Goal: Task Accomplishment & Management: Manage account settings

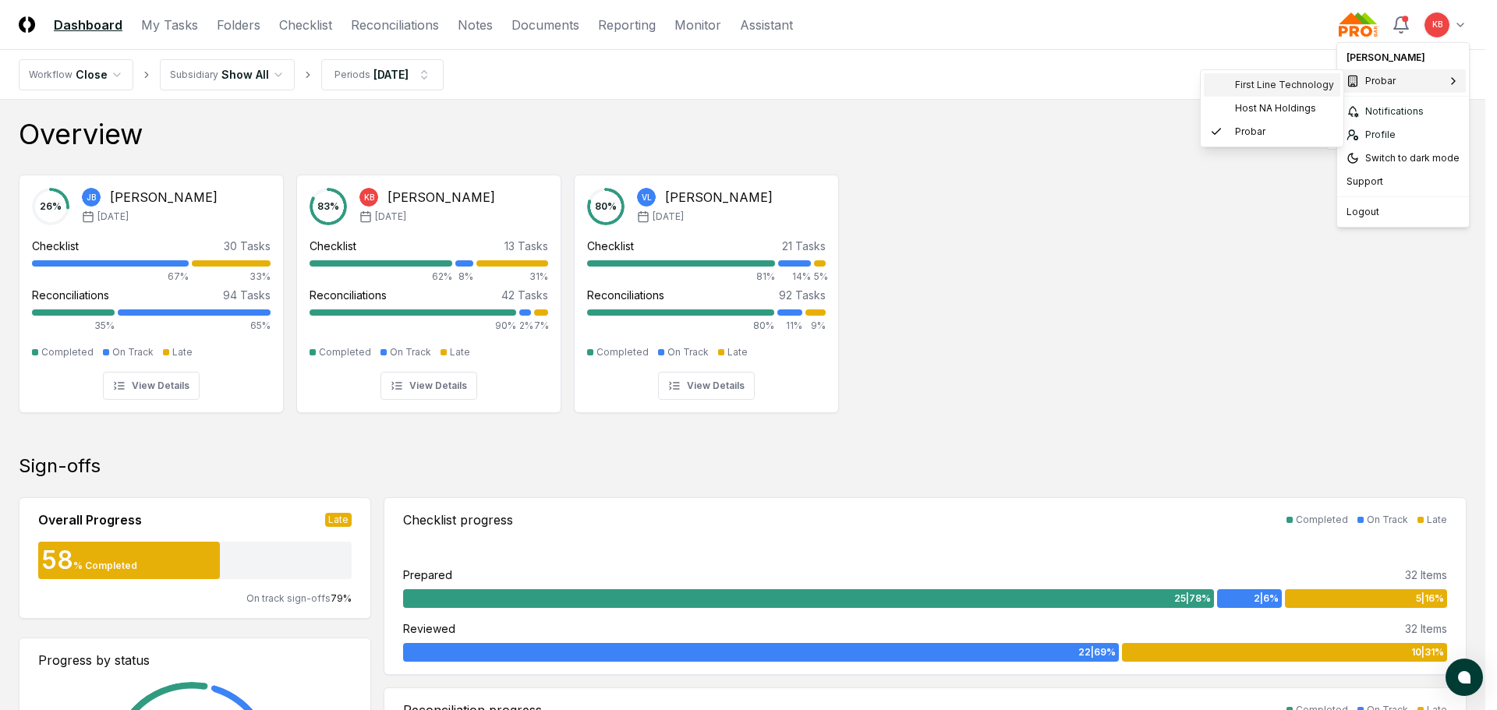
click at [1268, 86] on span "First Line Technology" at bounding box center [1284, 85] width 99 height 14
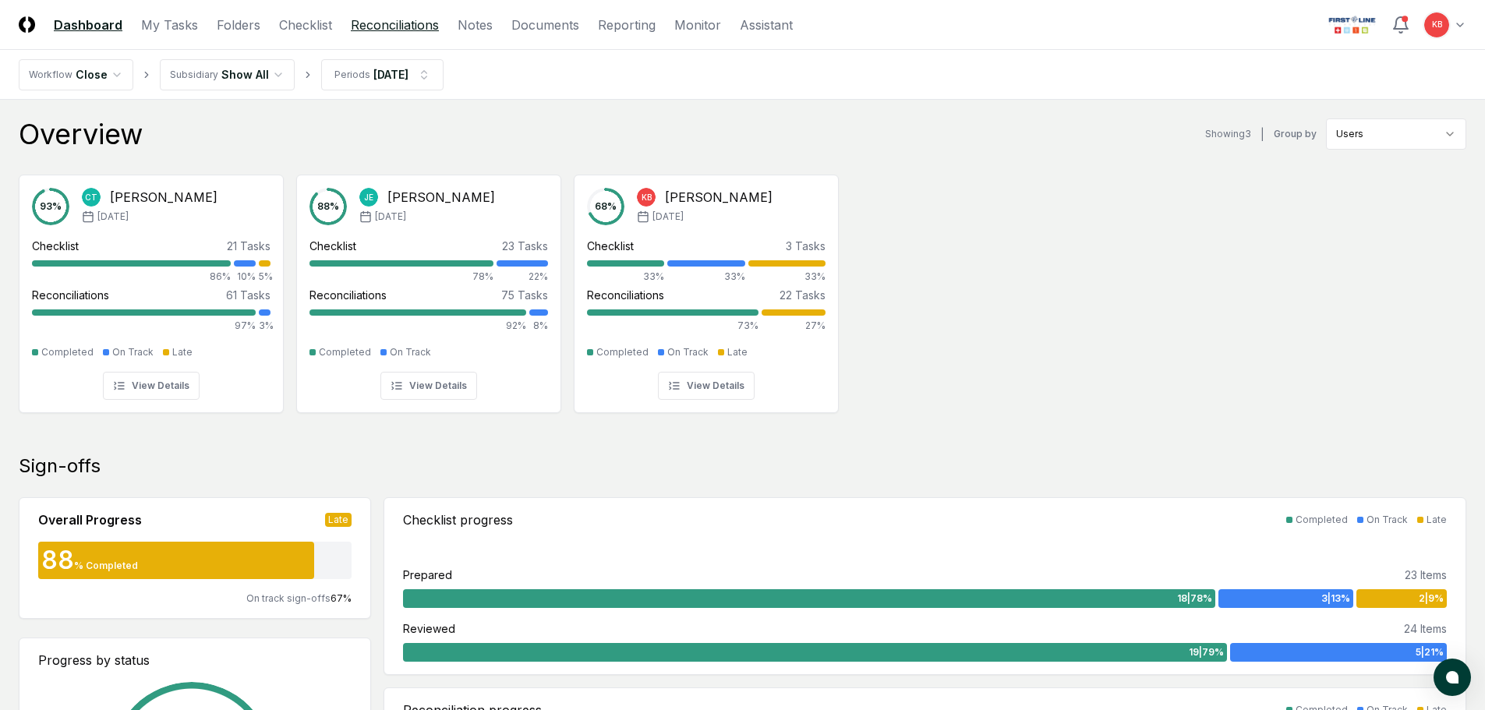
click at [379, 26] on link "Reconciliations" at bounding box center [395, 25] width 88 height 19
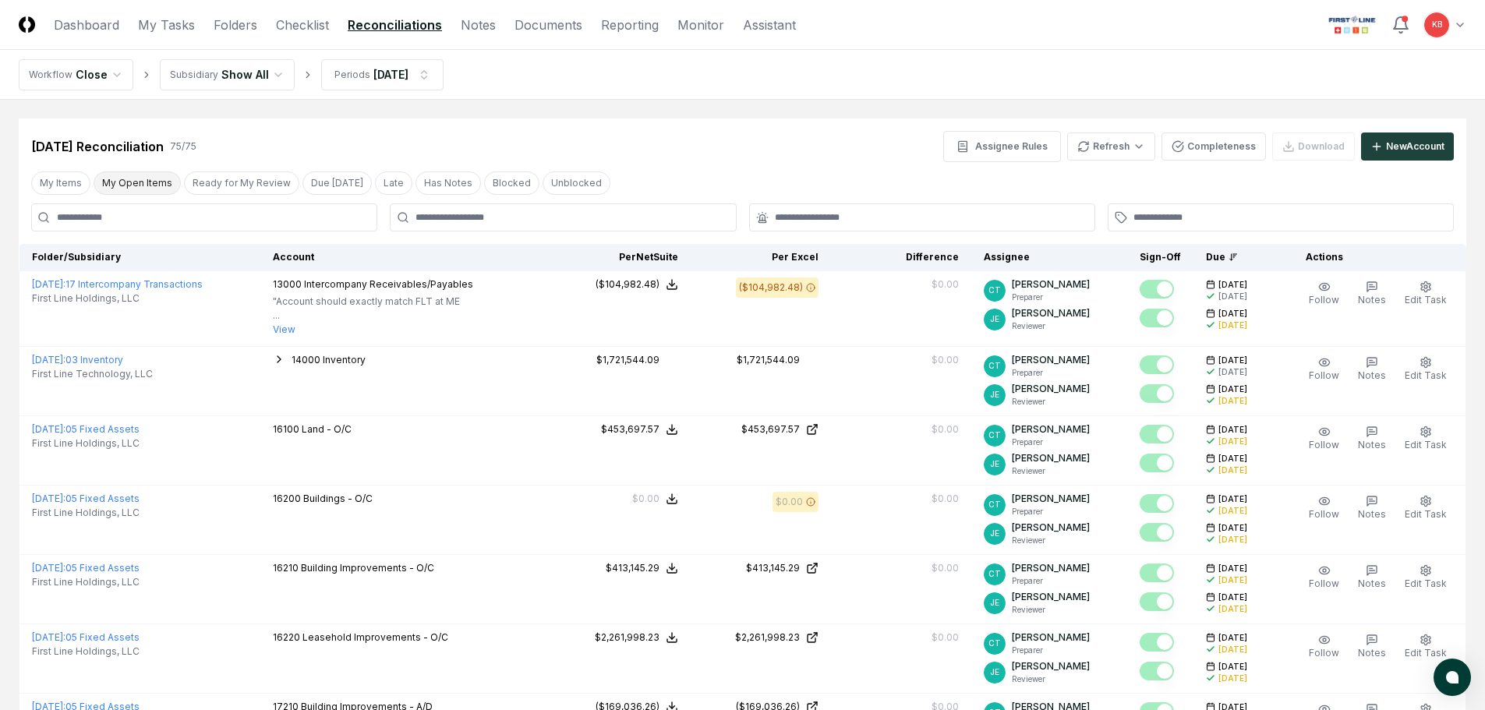
click at [145, 189] on button "My Open Items" at bounding box center [137, 183] width 87 height 23
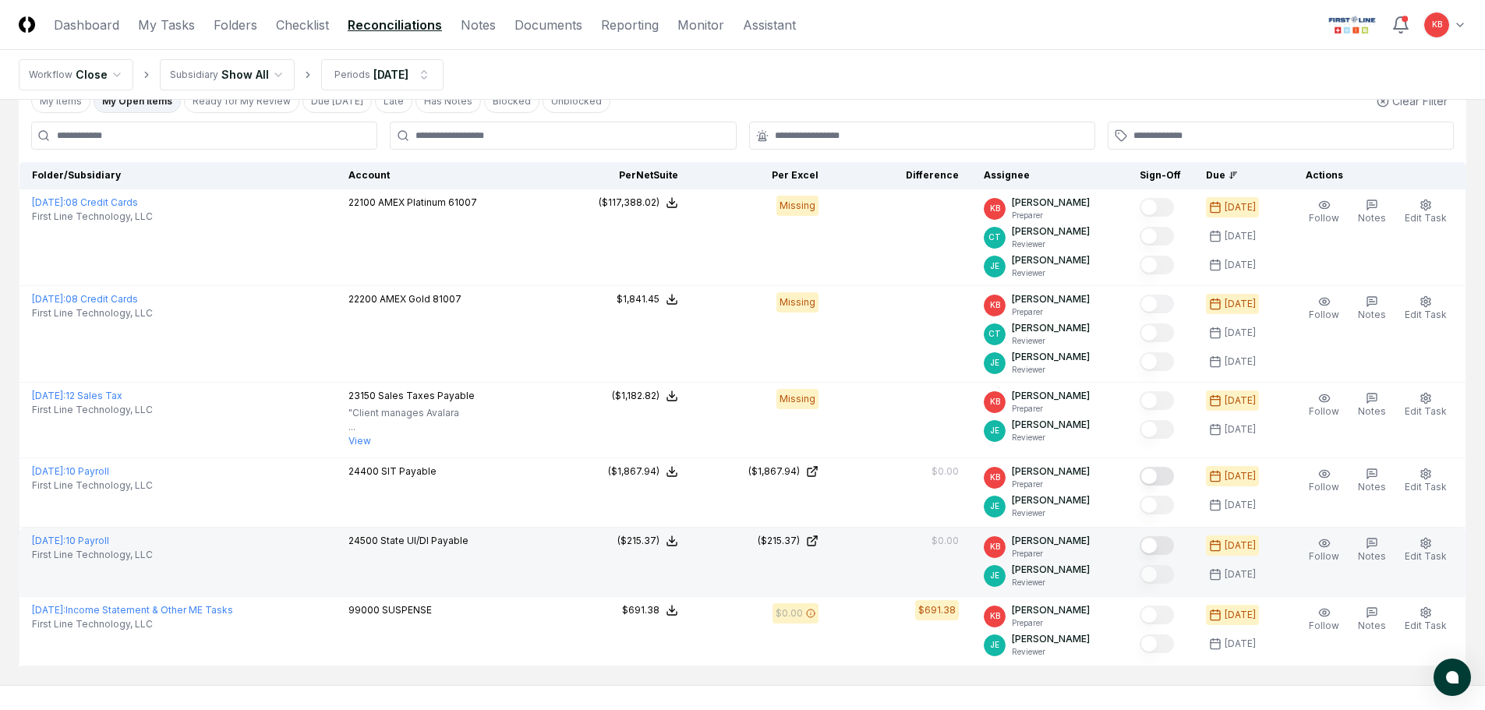
scroll to position [104, 0]
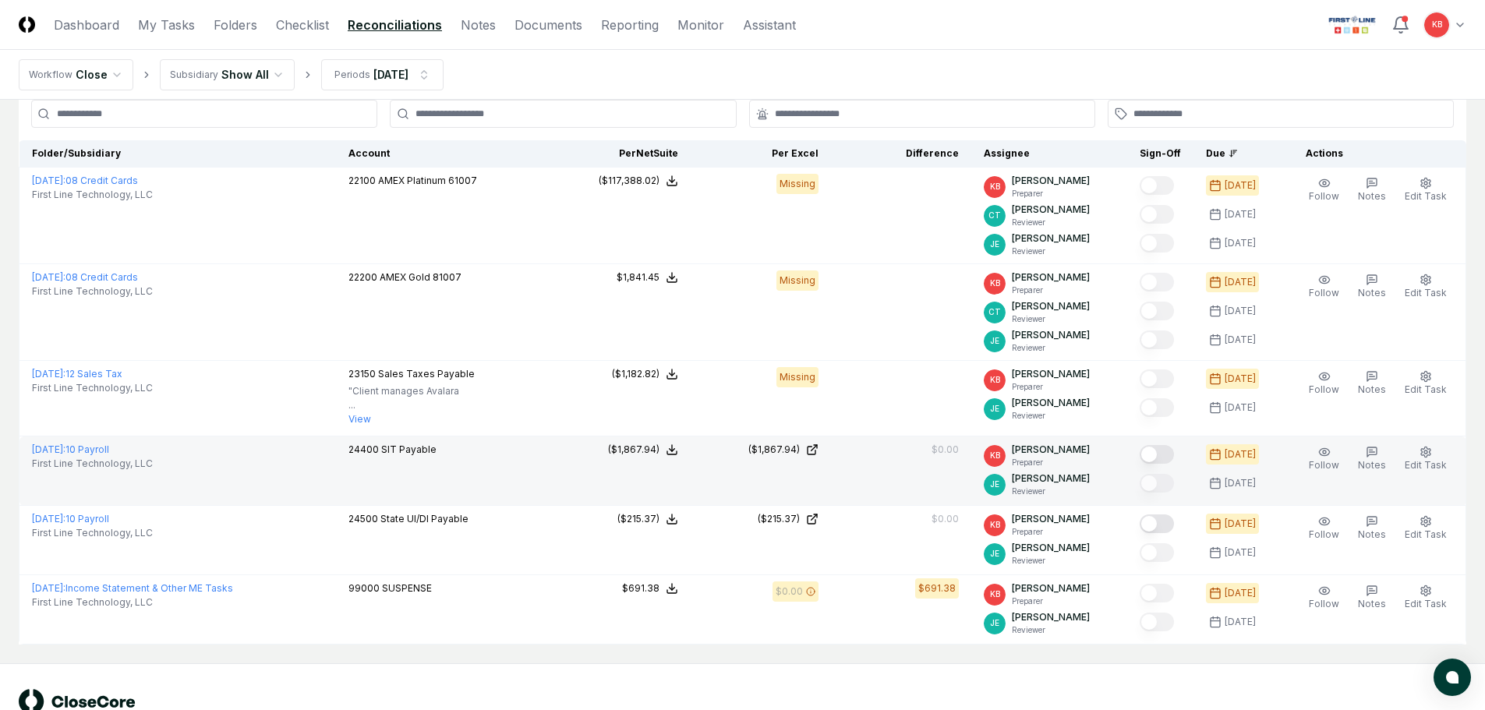
click at [1160, 457] on button "Mark complete" at bounding box center [1157, 454] width 34 height 19
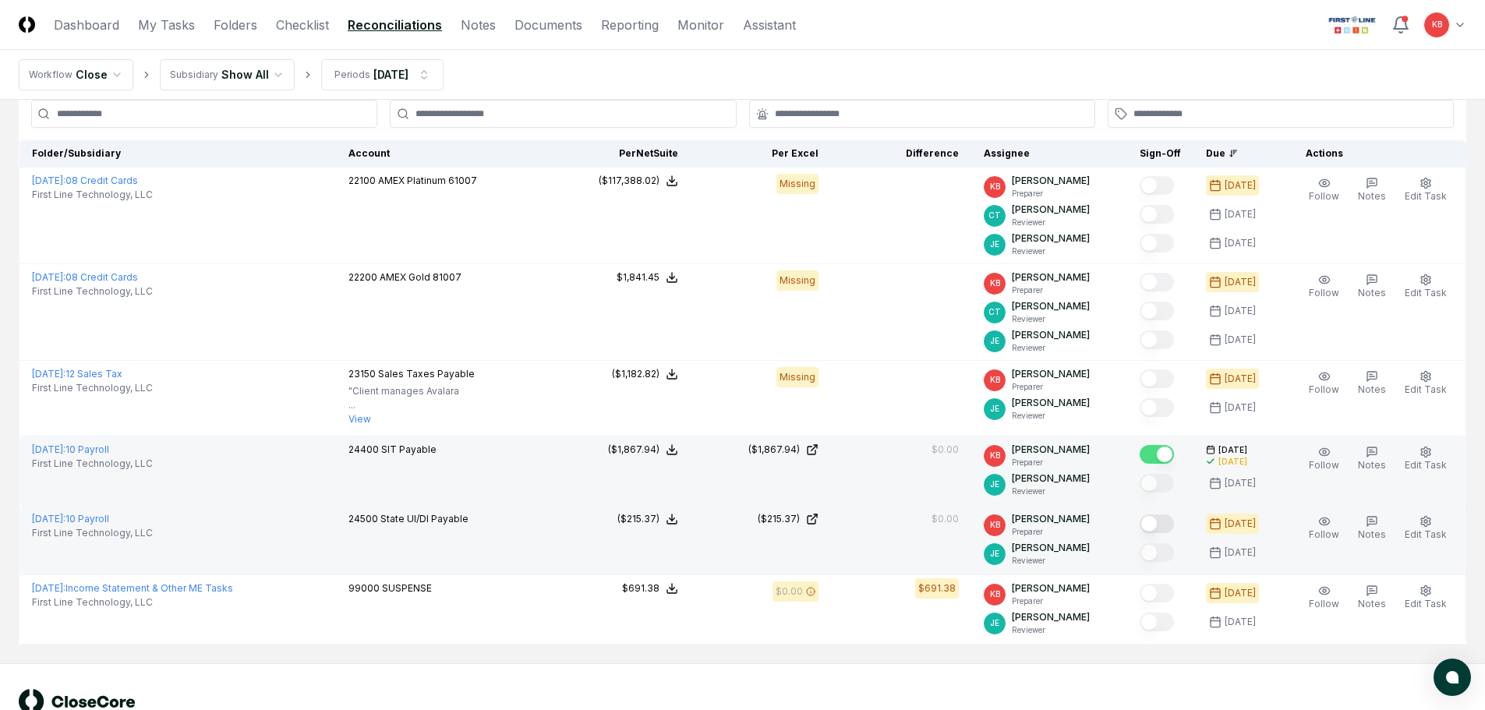
click at [1158, 526] on button "Mark complete" at bounding box center [1157, 524] width 34 height 19
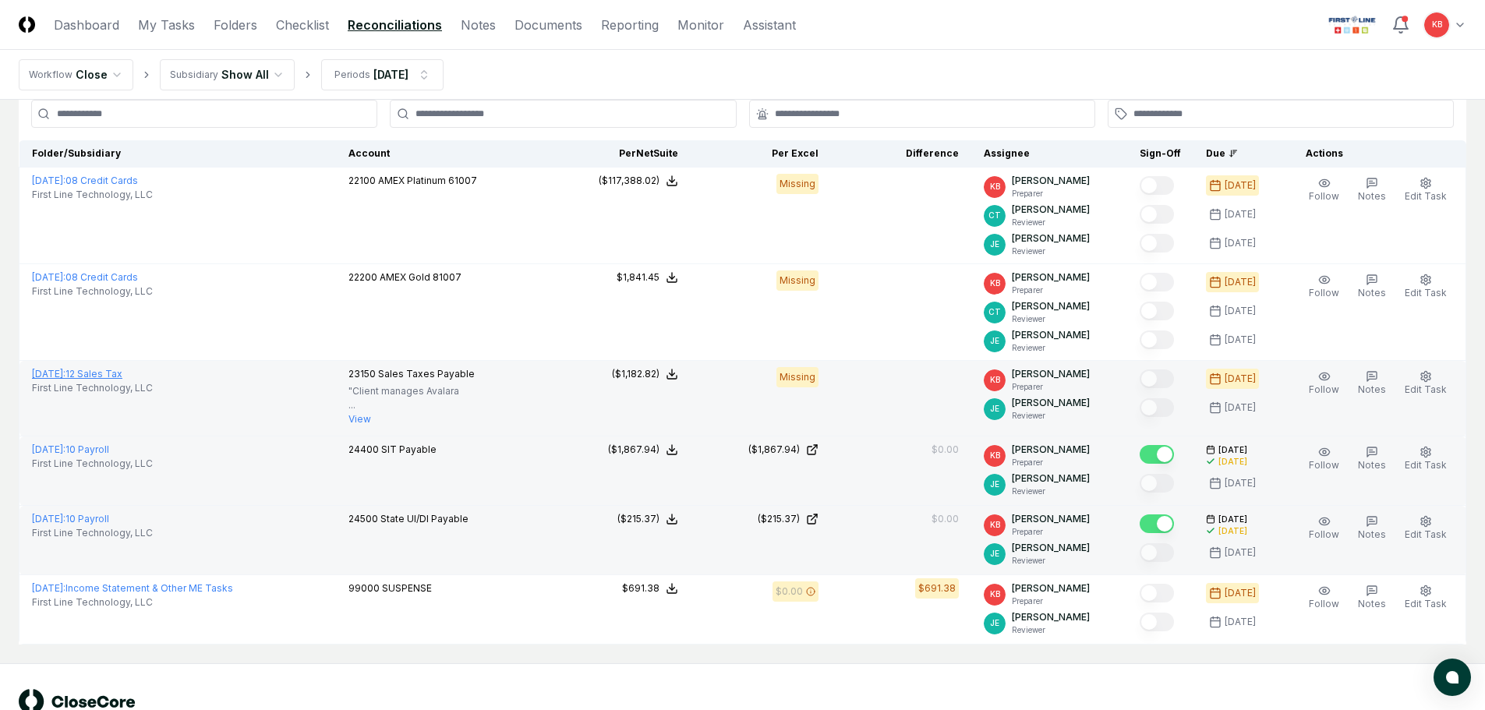
click at [122, 372] on link "[DATE] : 12 Sales Tax" at bounding box center [77, 374] width 90 height 12
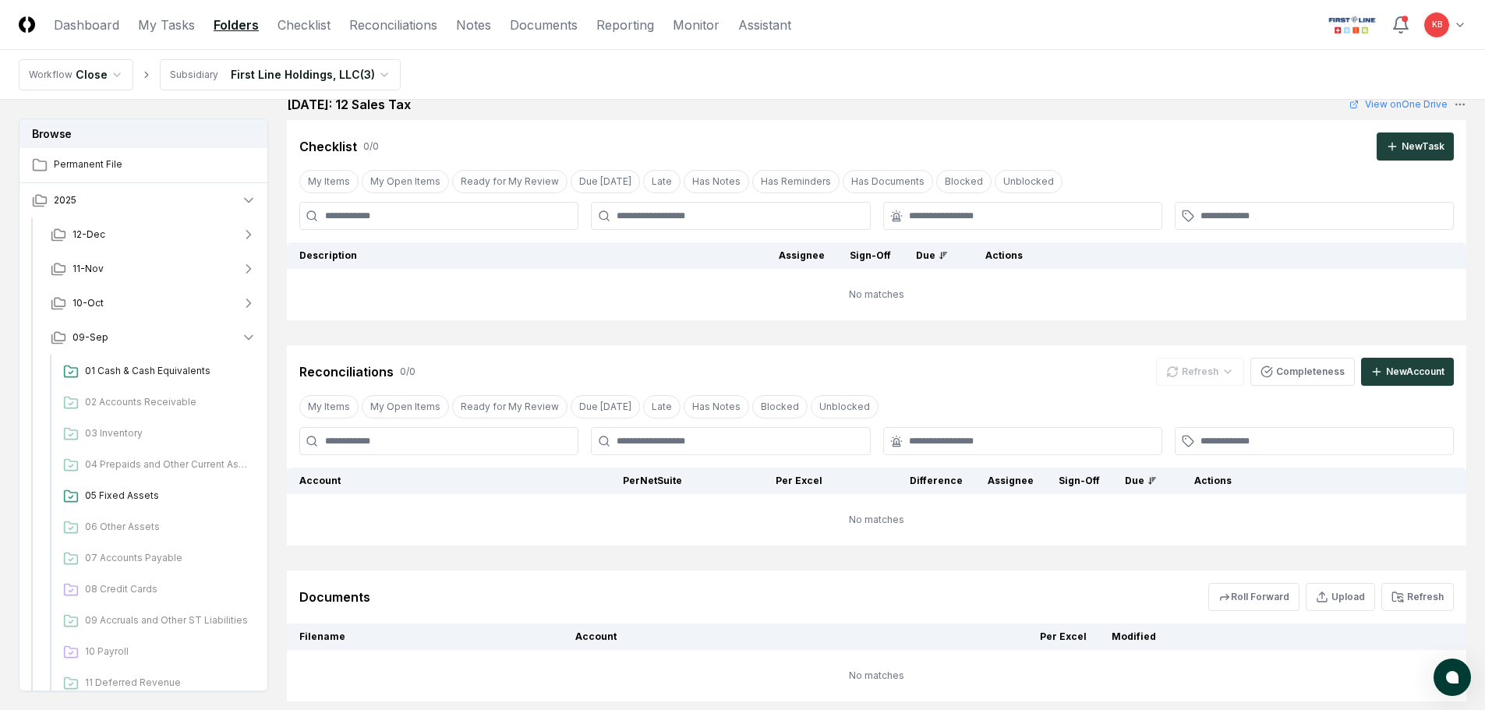
scroll to position [127, 0]
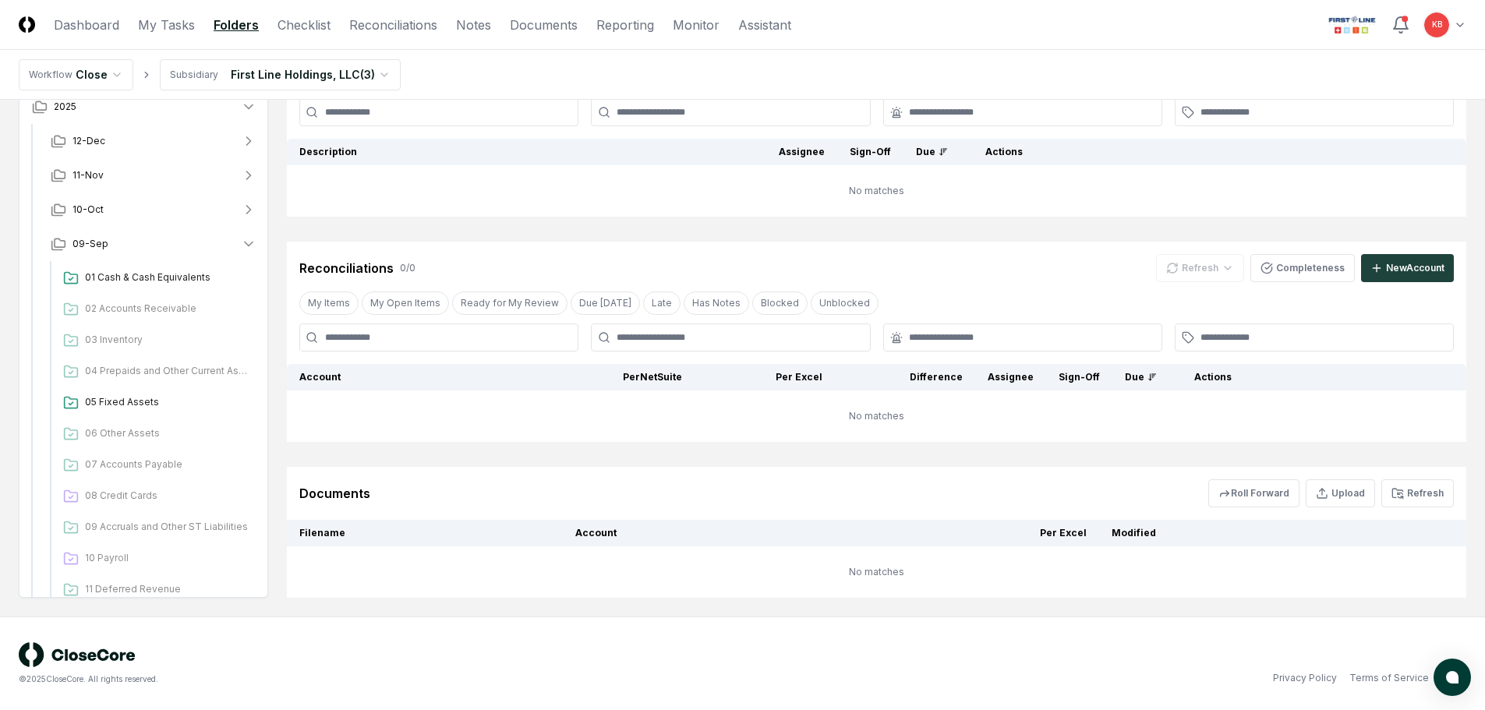
click at [905, 240] on div "Cancel Reassign [DATE]: 12 Sales Tax View on One Drive Checklist 0 / 0 New Task…" at bounding box center [877, 294] width 1180 height 607
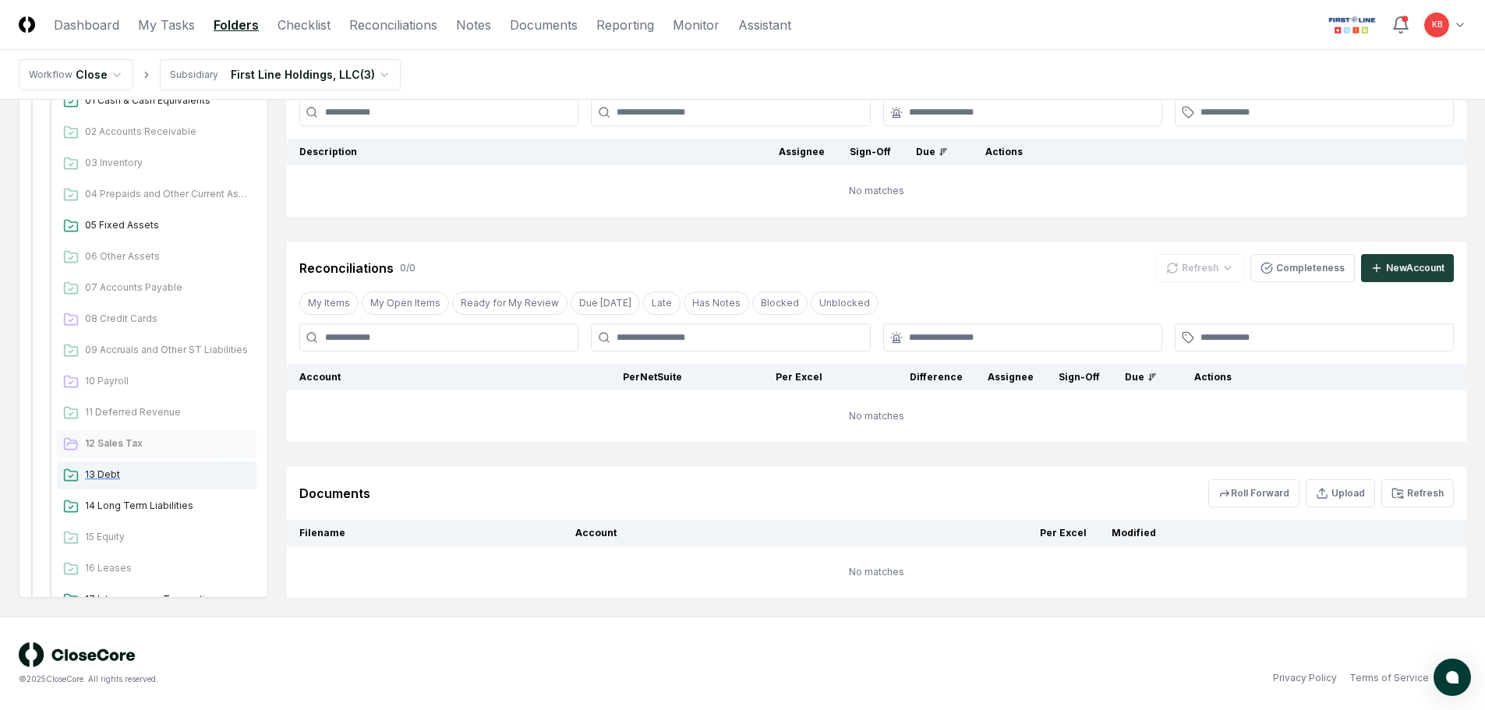
scroll to position [182, 0]
click at [119, 441] on span "12 Sales Tax" at bounding box center [167, 439] width 165 height 14
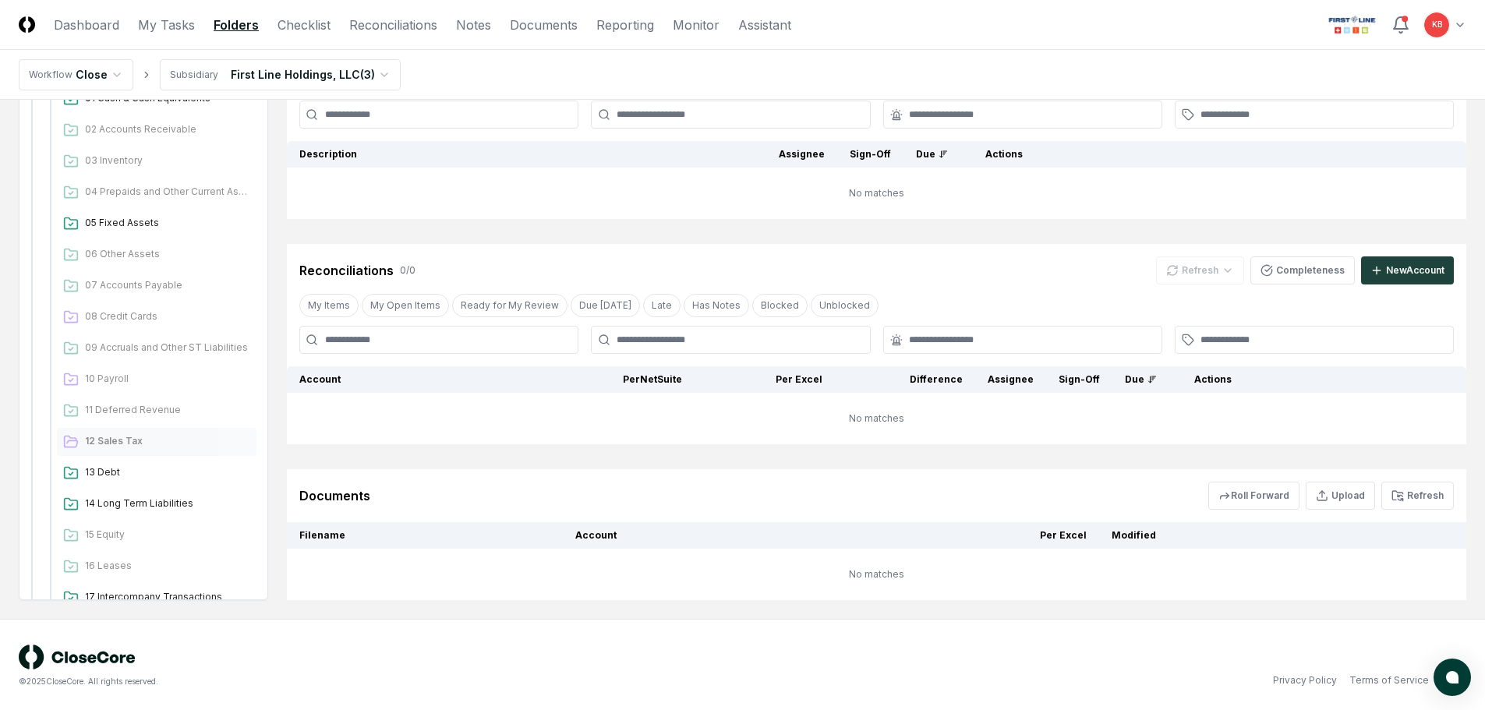
scroll to position [127, 0]
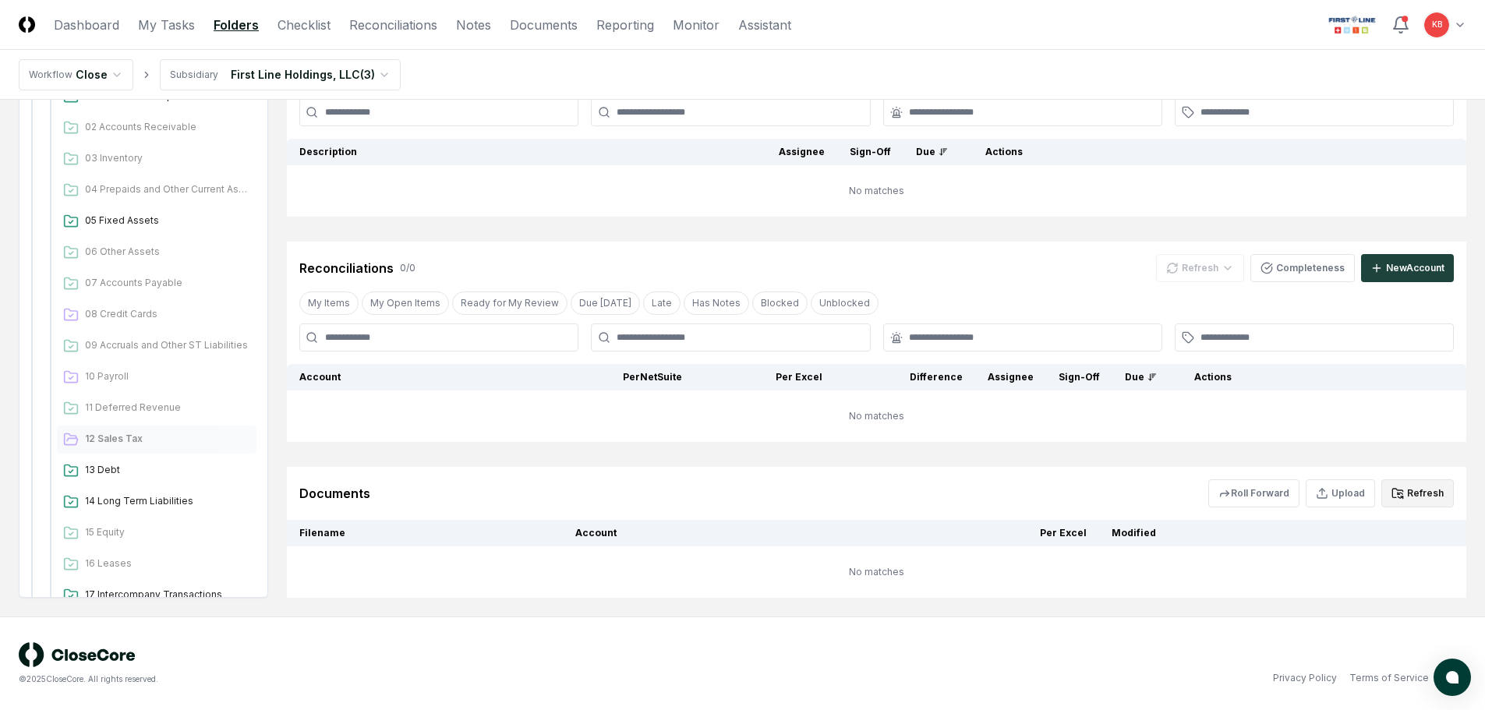
click at [1418, 497] on button "Refresh" at bounding box center [1417, 493] width 73 height 28
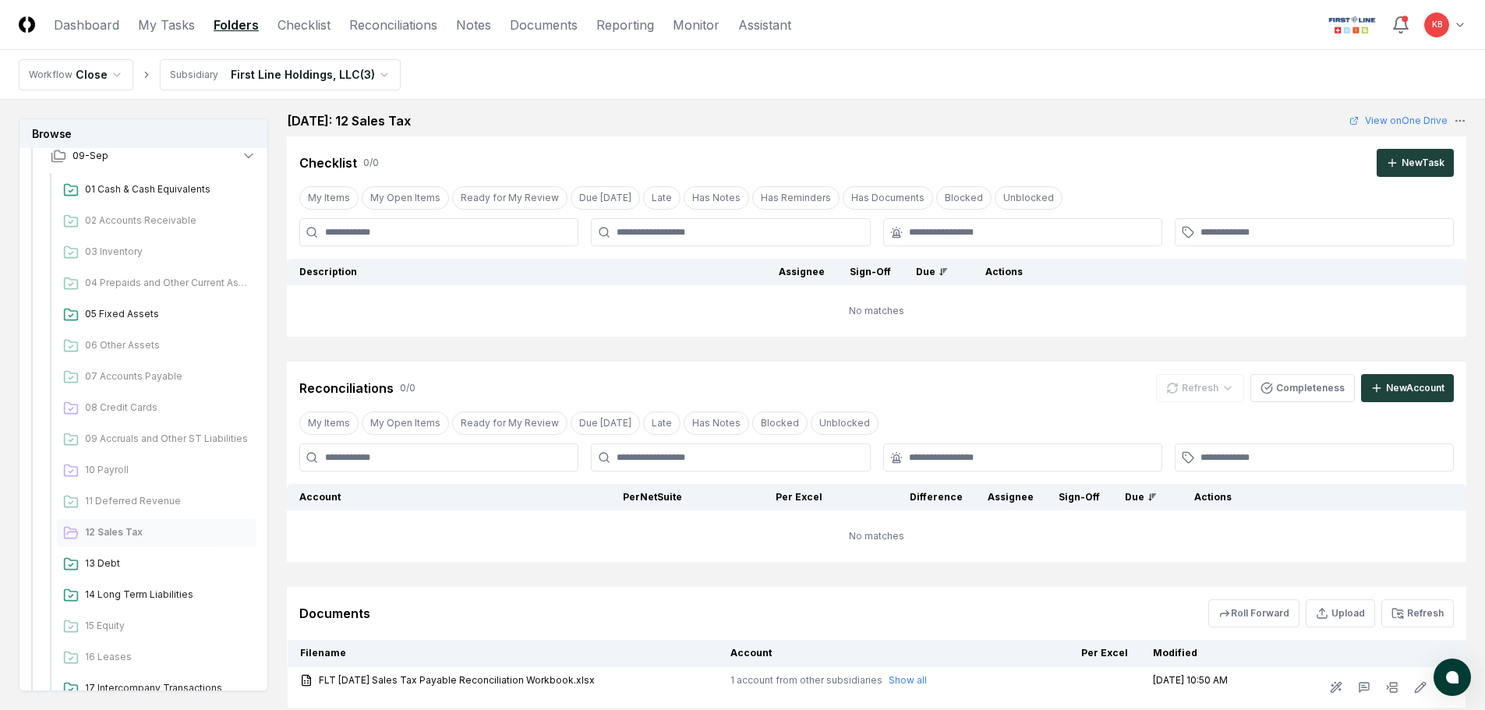
scroll to position [0, 0]
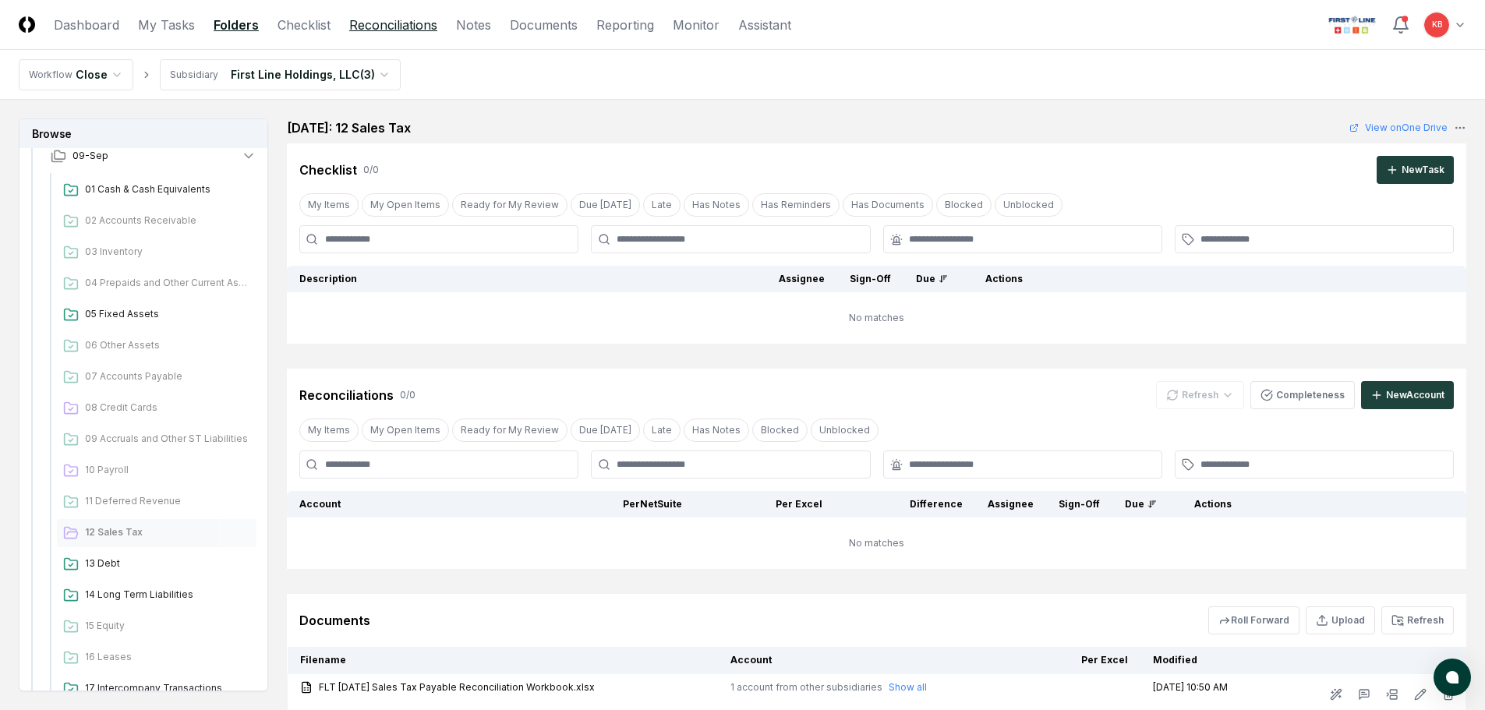
click at [385, 31] on link "Reconciliations" at bounding box center [393, 25] width 88 height 19
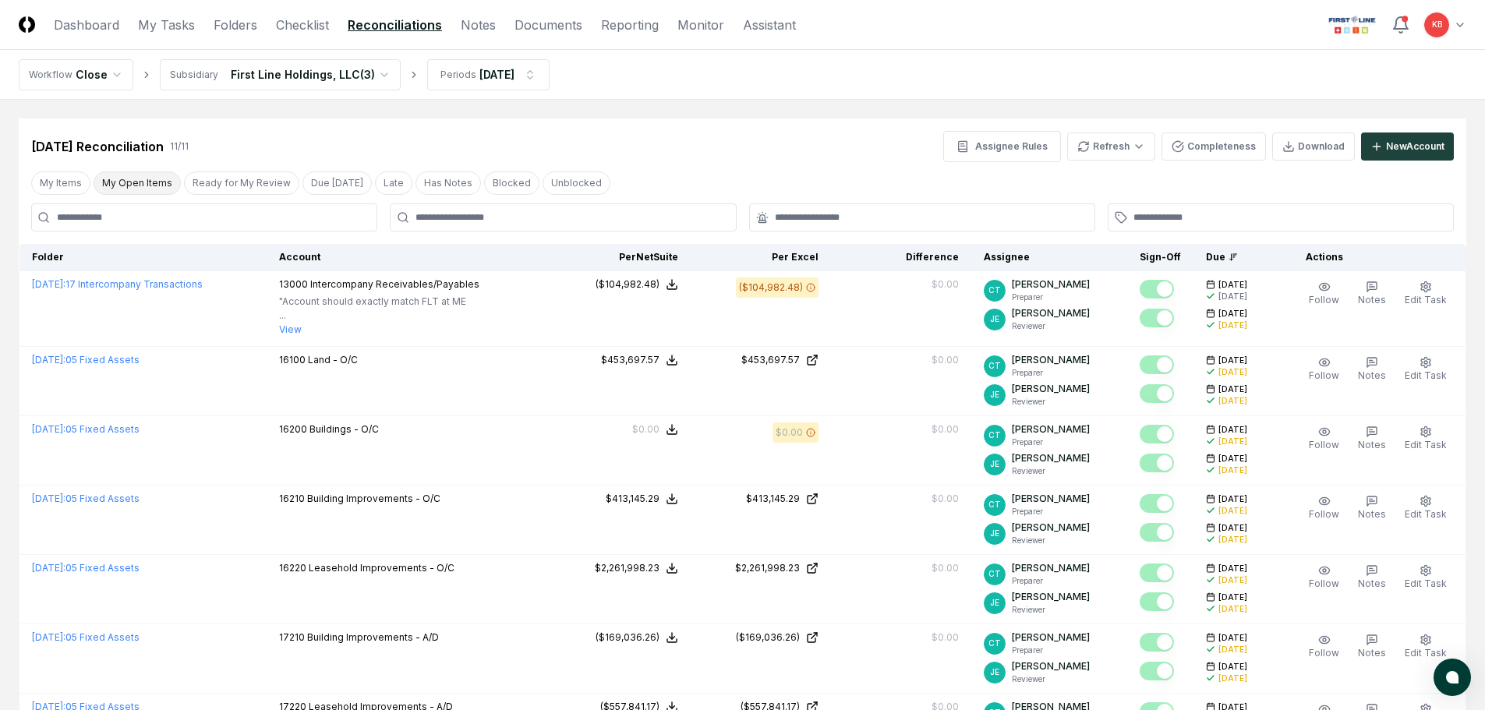
click at [133, 185] on button "My Open Items" at bounding box center [137, 183] width 87 height 23
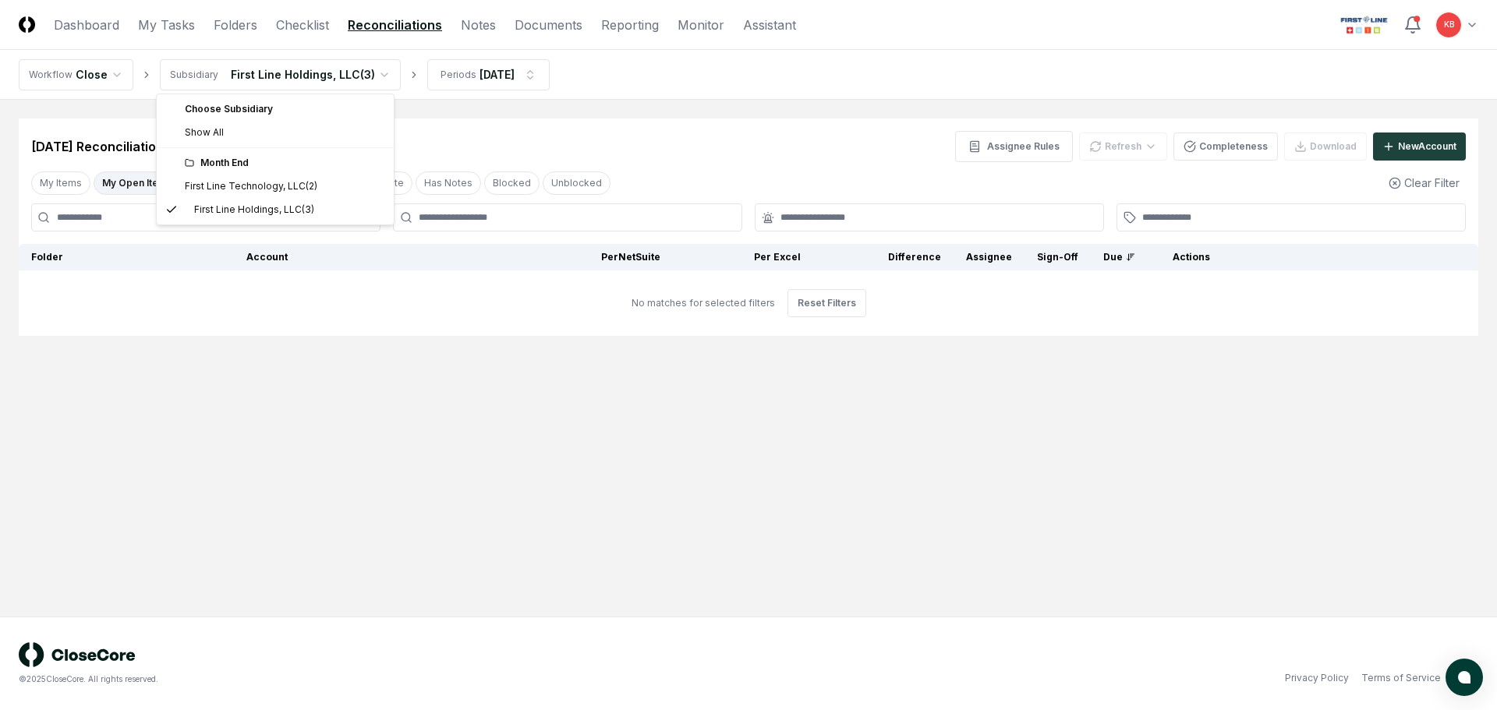
click at [334, 80] on html "CloseCore Dashboard My Tasks Folders Checklist Reconciliations Notes Documents …" at bounding box center [748, 355] width 1497 height 710
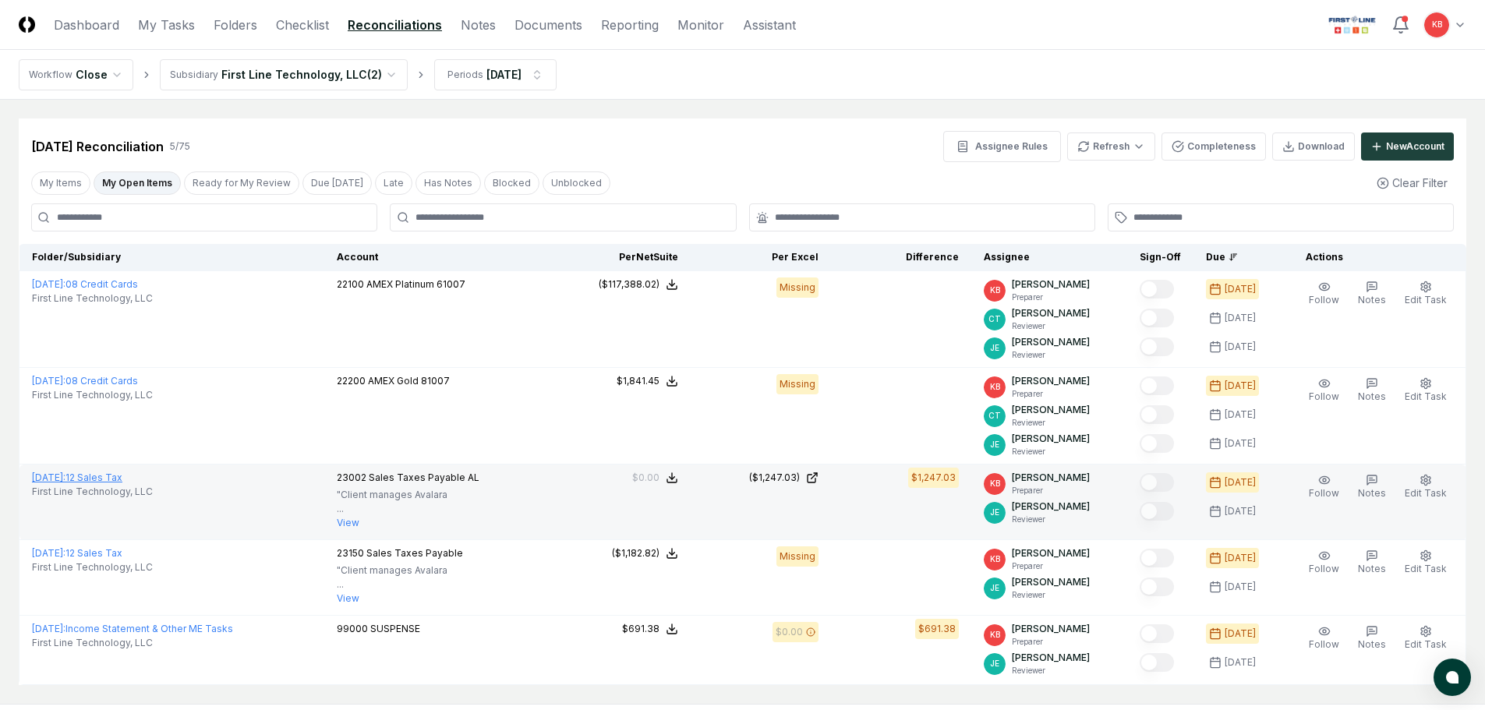
click at [122, 475] on link "[DATE] : 12 Sales Tax" at bounding box center [77, 478] width 90 height 12
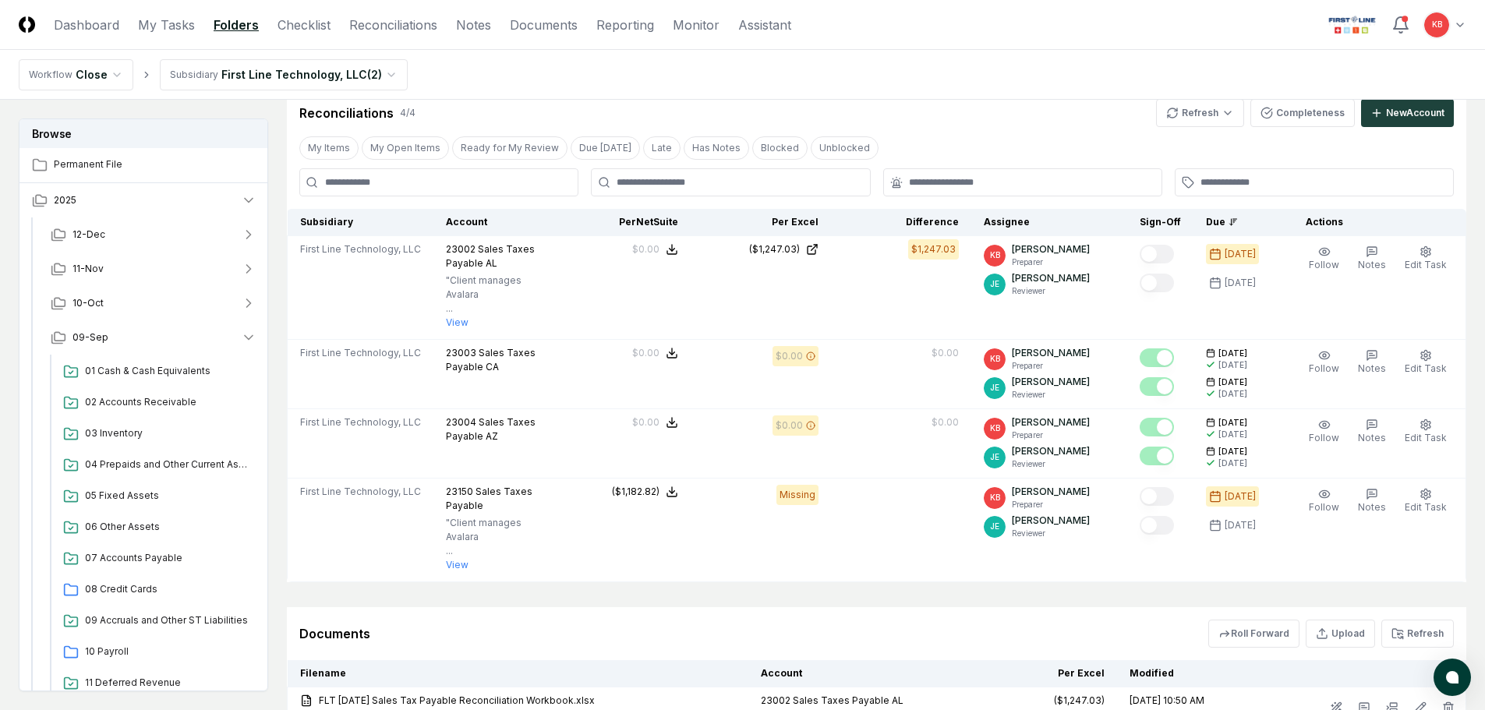
scroll to position [286, 0]
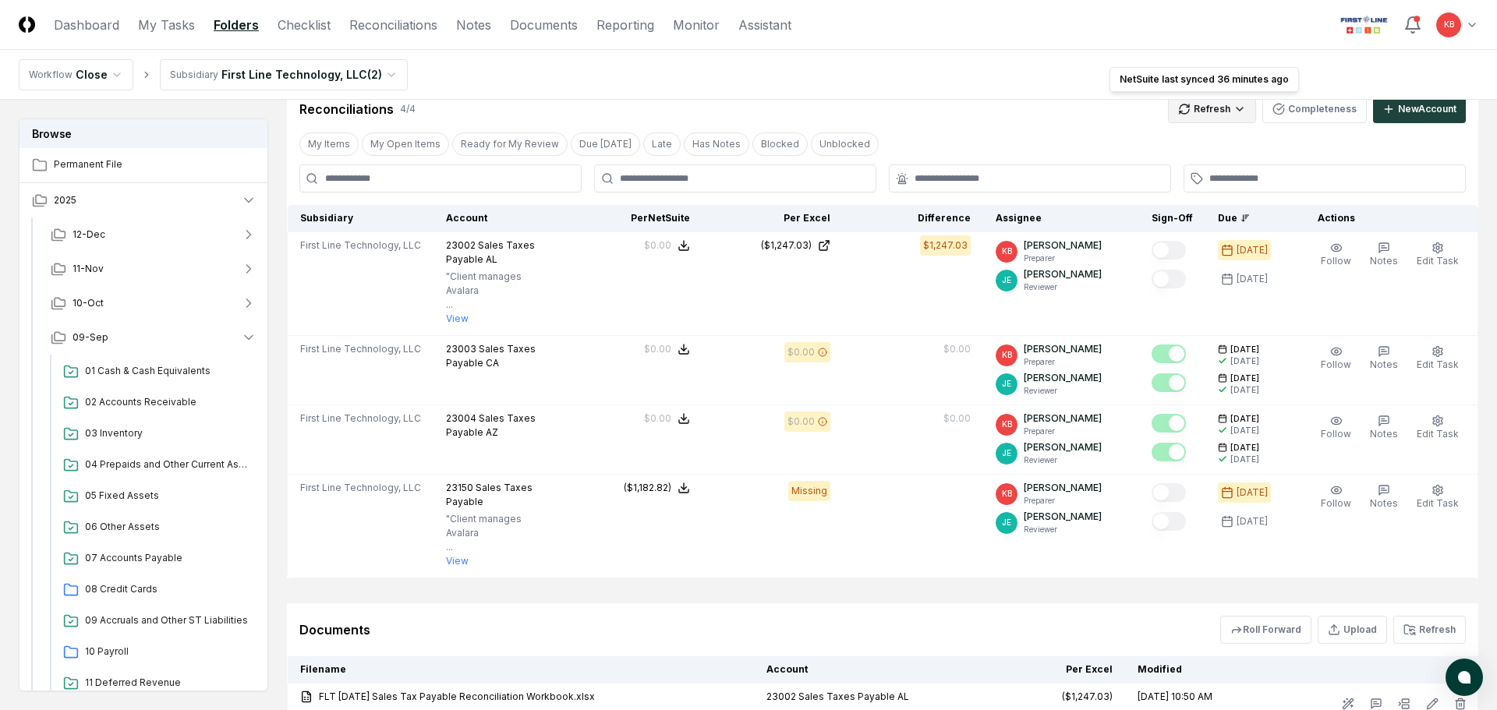
click at [1217, 106] on html "CloseCore Dashboard My Tasks Folders Checklist Reconciliations Notes Documents …" at bounding box center [748, 275] width 1497 height 1123
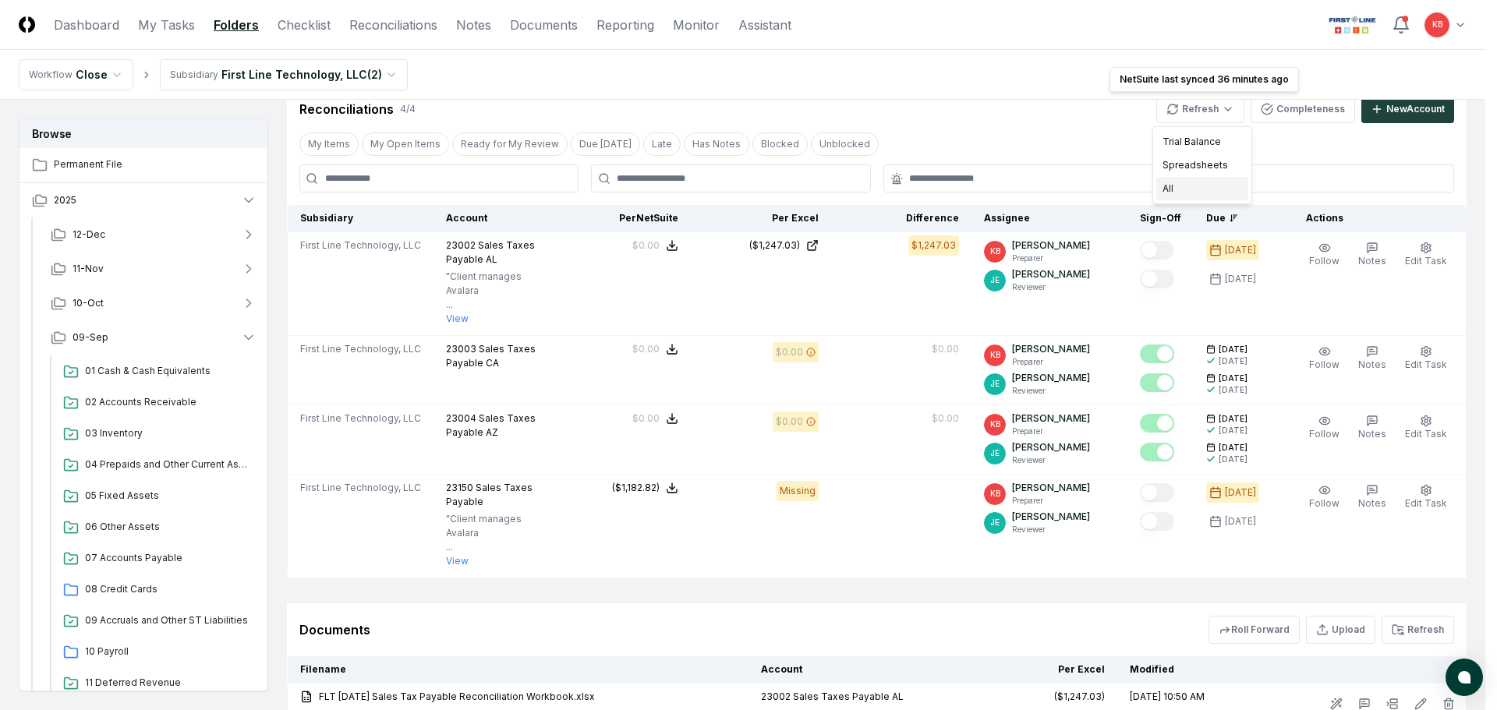
click at [1177, 187] on div "All" at bounding box center [1202, 188] width 92 height 23
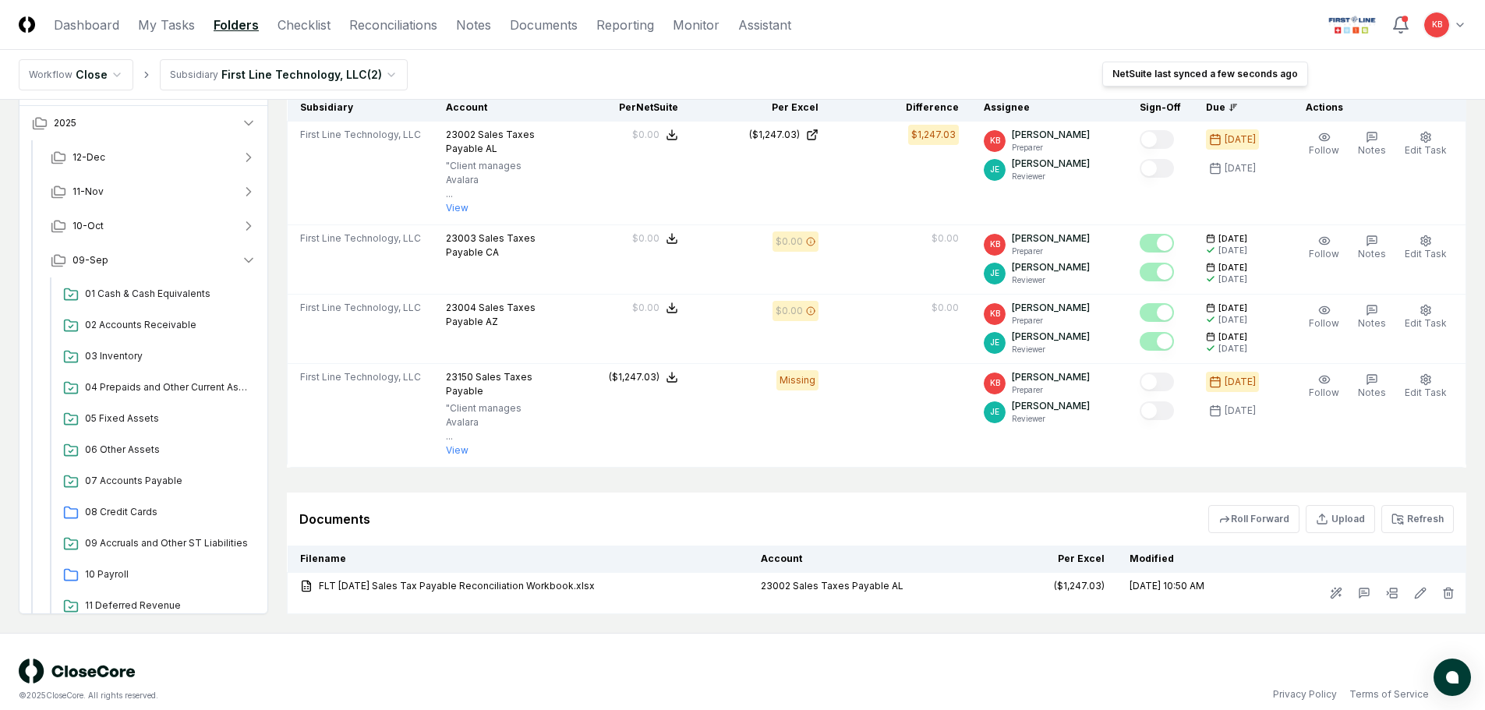
scroll to position [413, 0]
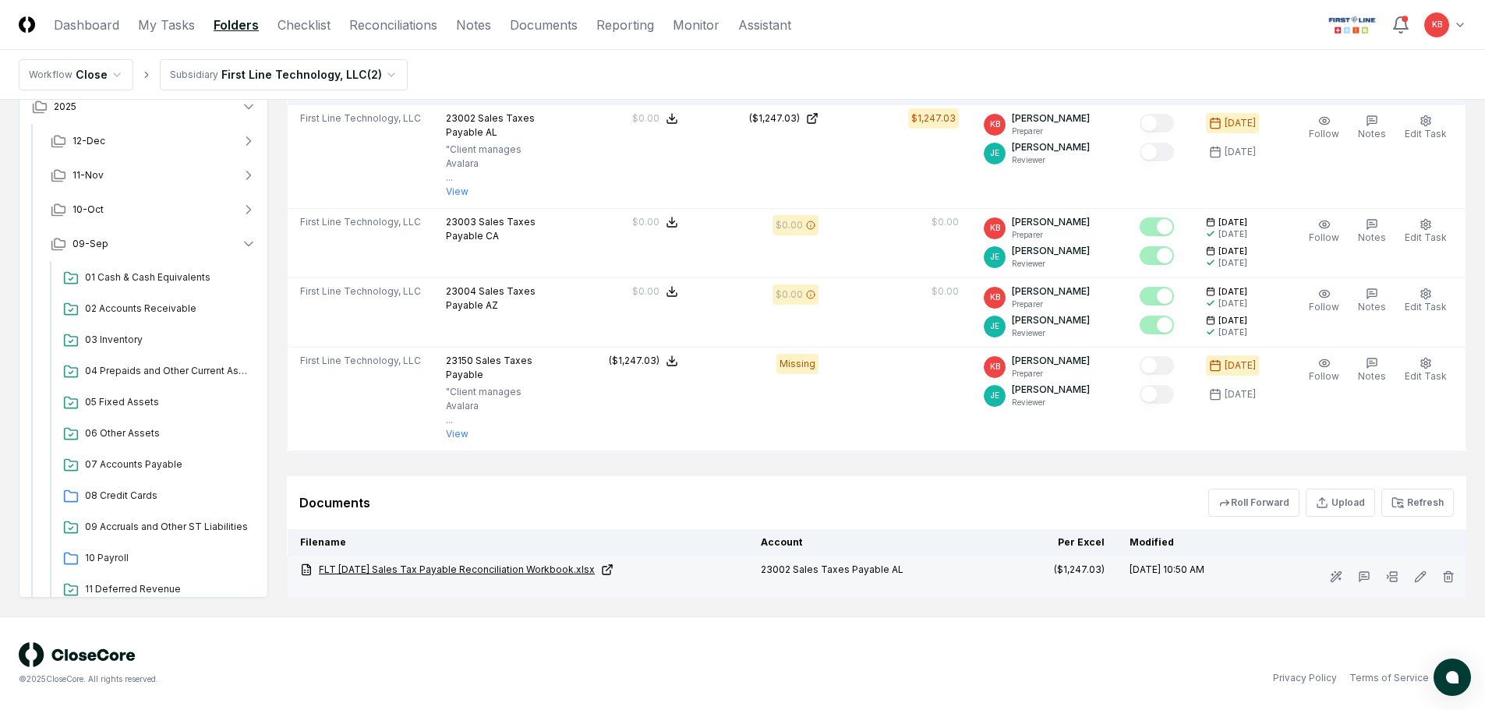
click at [515, 568] on link "FLT [DATE] Sales Tax Payable Reconciliation Workbook.xlsx" at bounding box center [518, 570] width 436 height 14
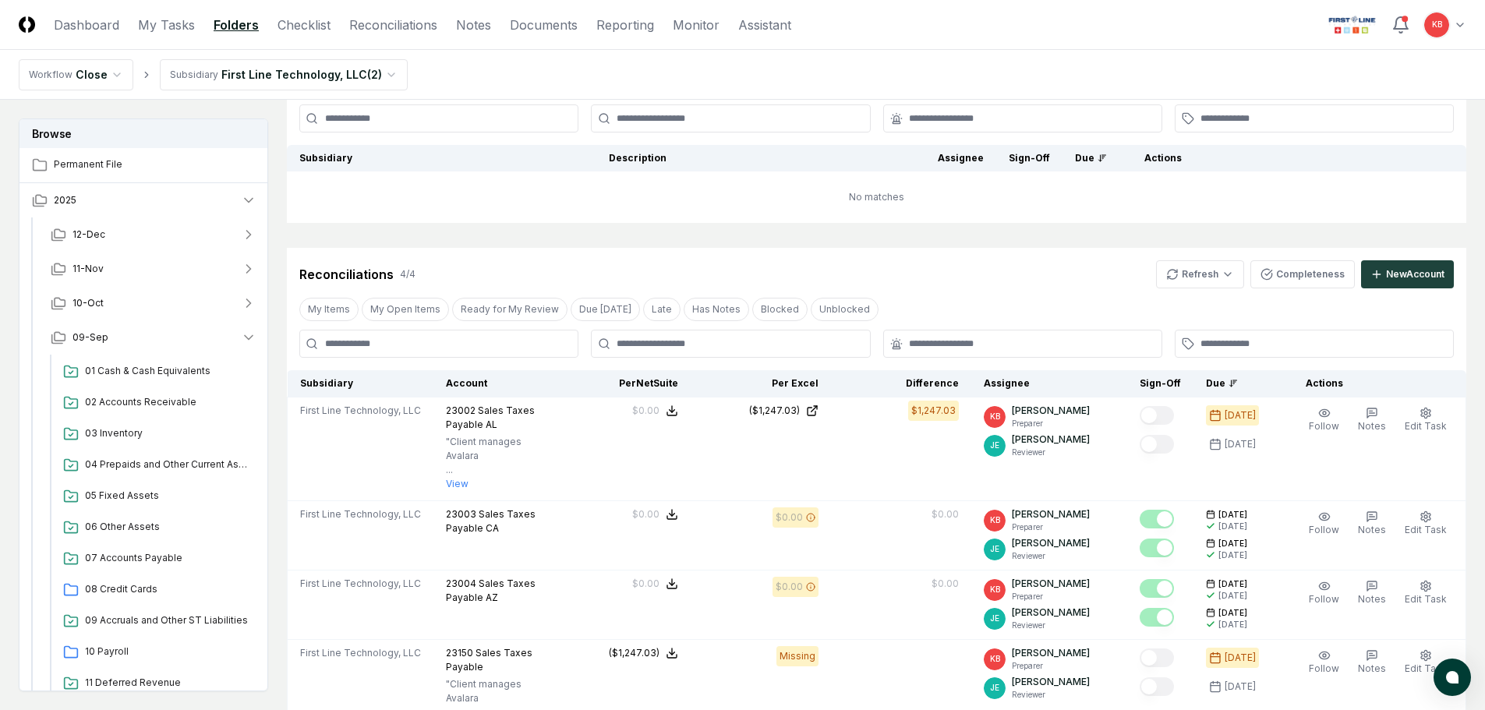
scroll to position [101, 0]
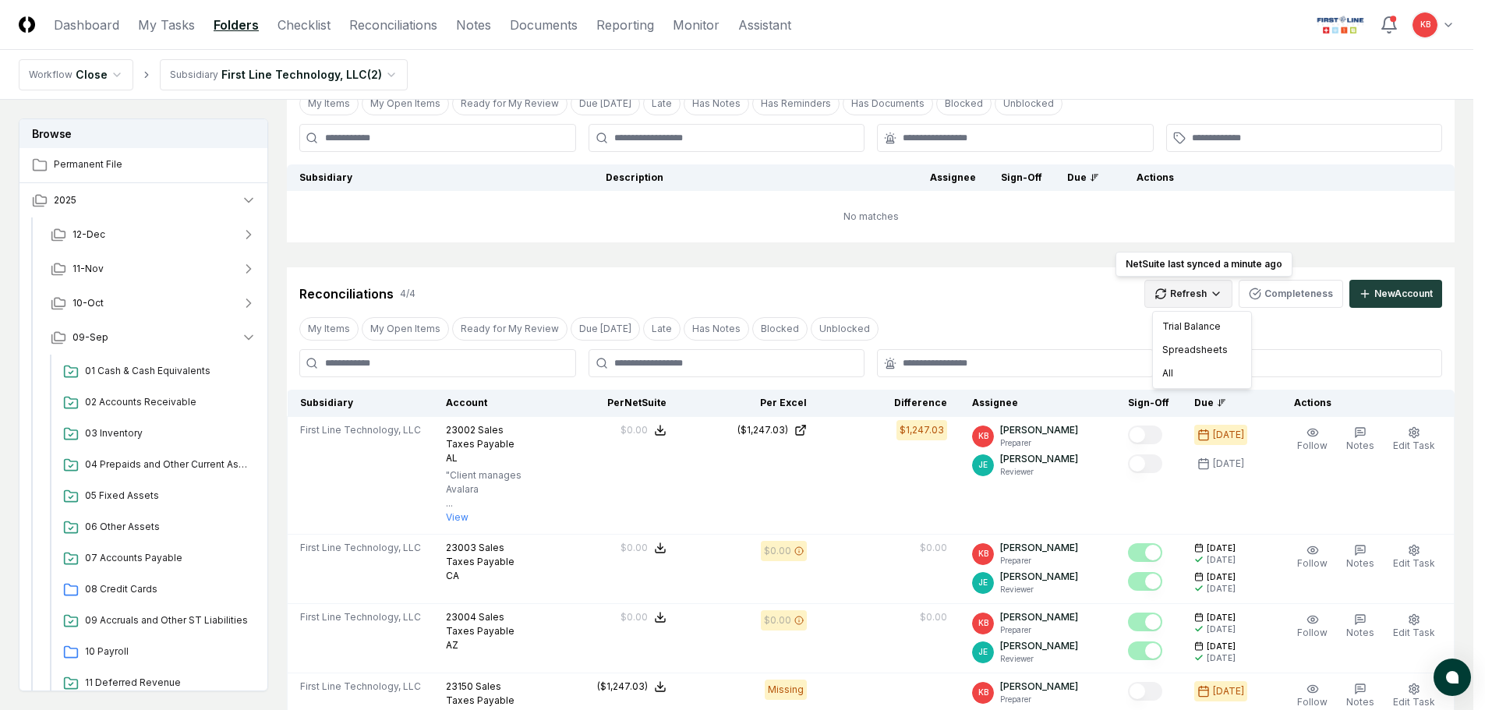
click at [1219, 292] on html "CloseCore Dashboard My Tasks Folders Checklist Reconciliations Notes Documents …" at bounding box center [742, 467] width 1485 height 1137
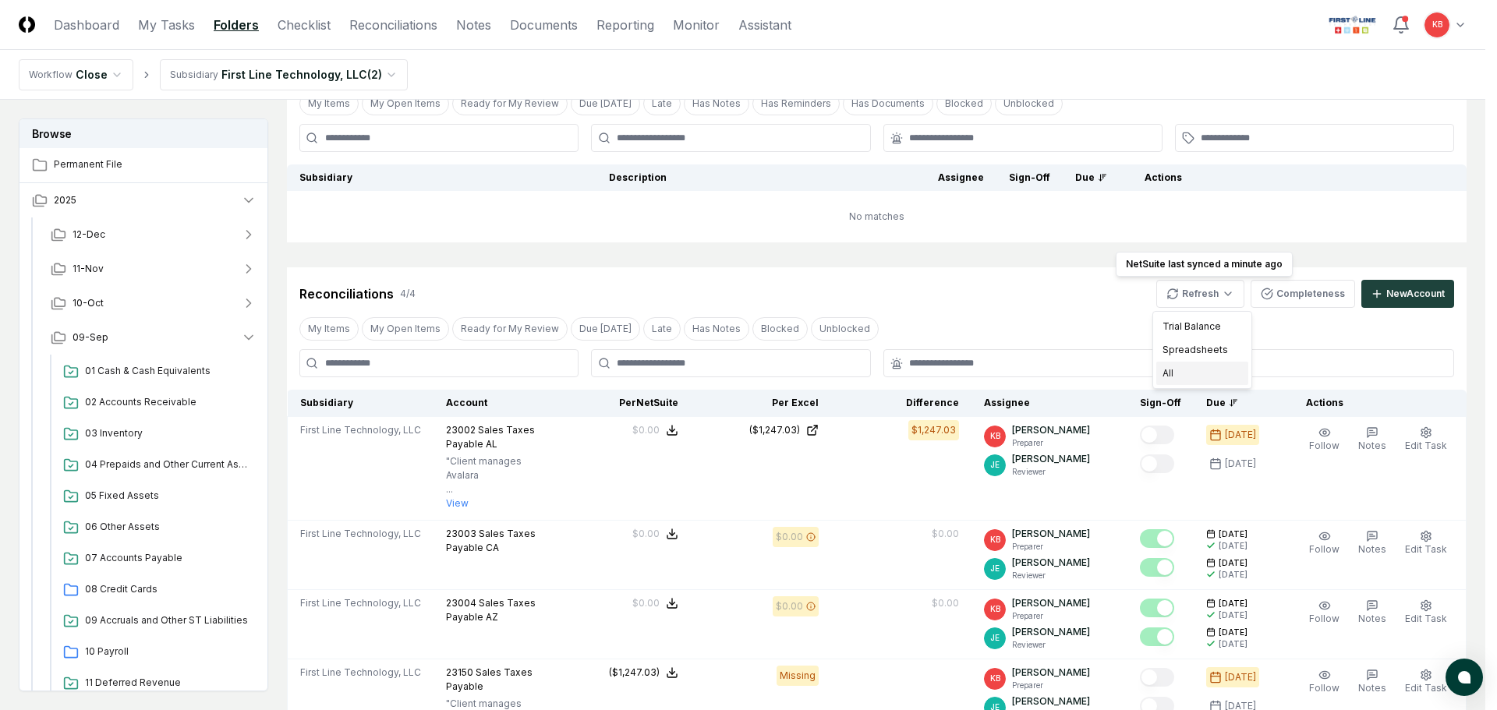
click at [1186, 373] on div "All" at bounding box center [1202, 373] width 92 height 23
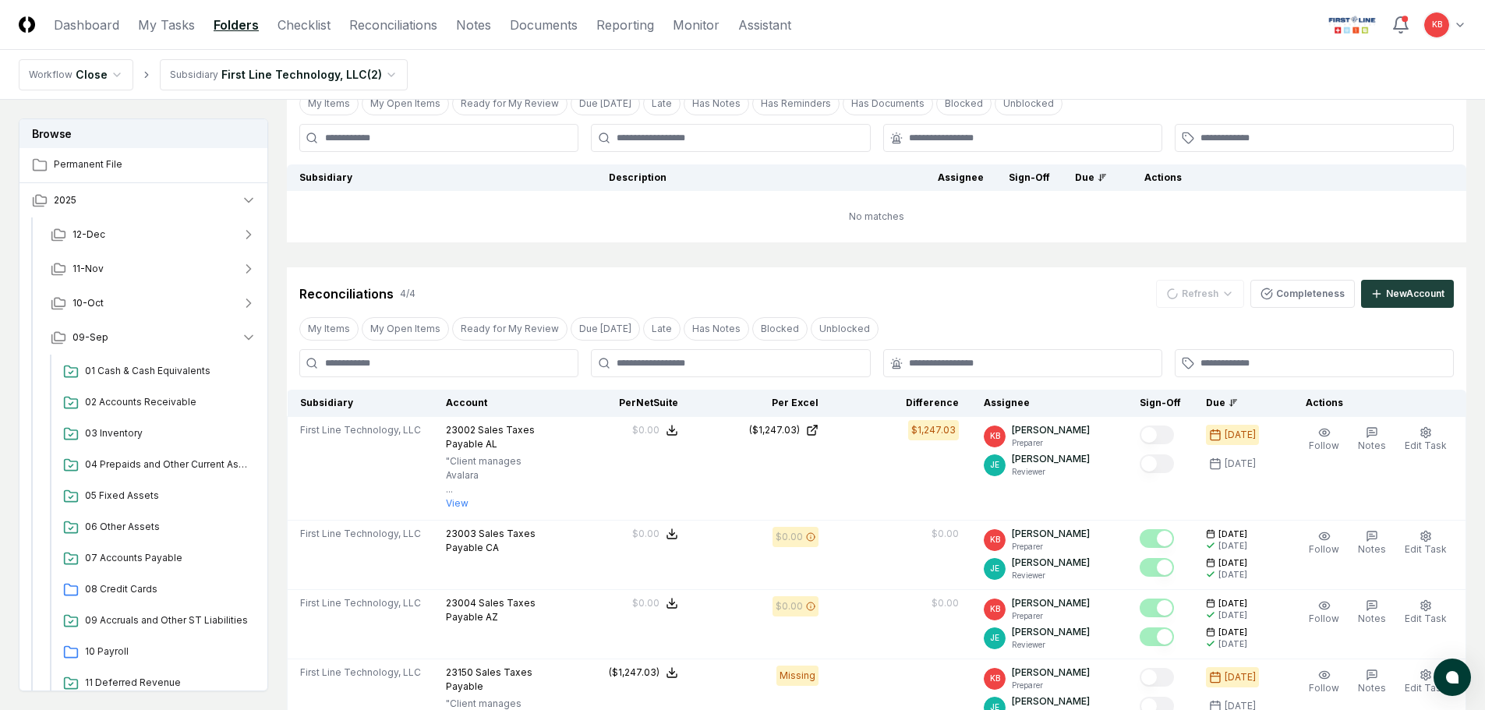
drag, startPoint x: 835, startPoint y: 674, endPoint x: 754, endPoint y: 299, distance: 383.7
click at [754, 299] on div "Reconciliations 4 / 4 Refresh Completeness New Account" at bounding box center [876, 294] width 1155 height 28
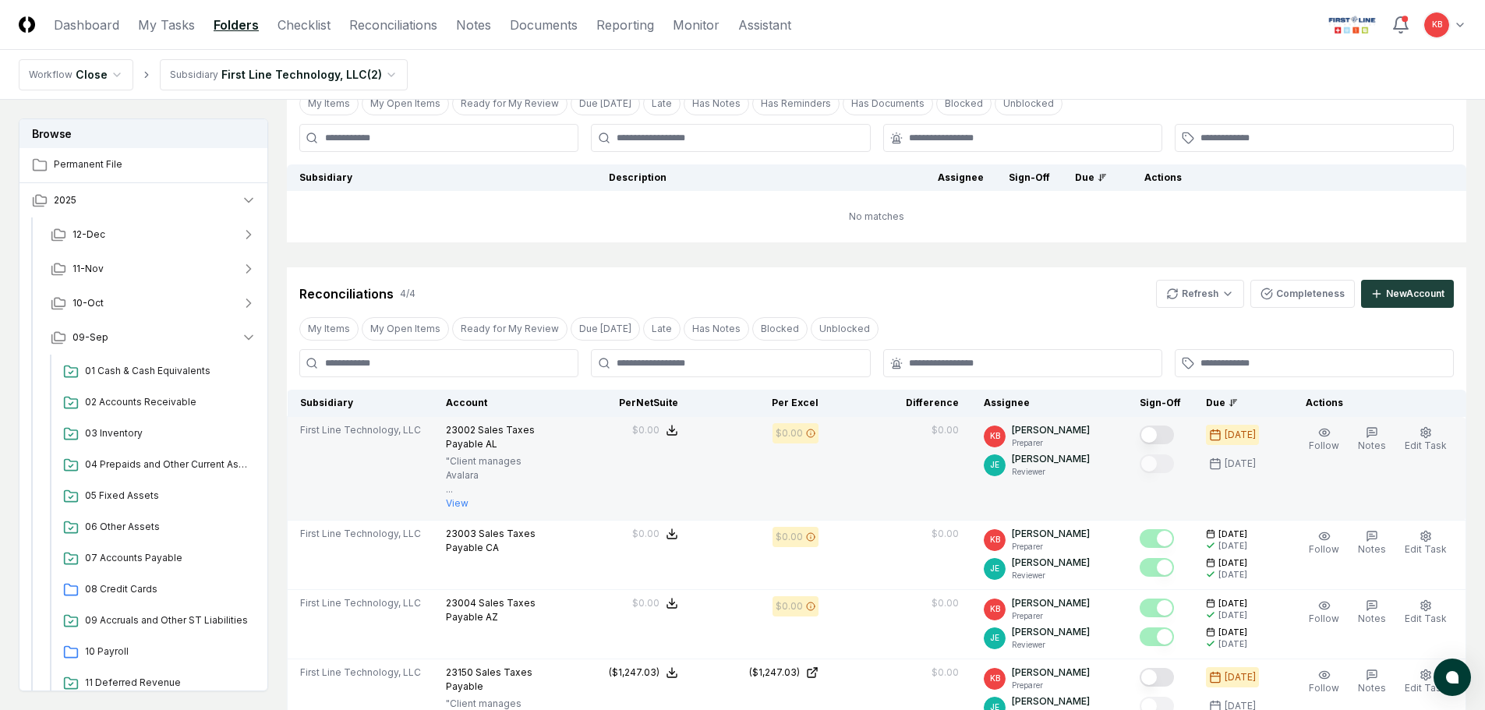
click at [1163, 437] on button "Mark complete" at bounding box center [1157, 435] width 34 height 19
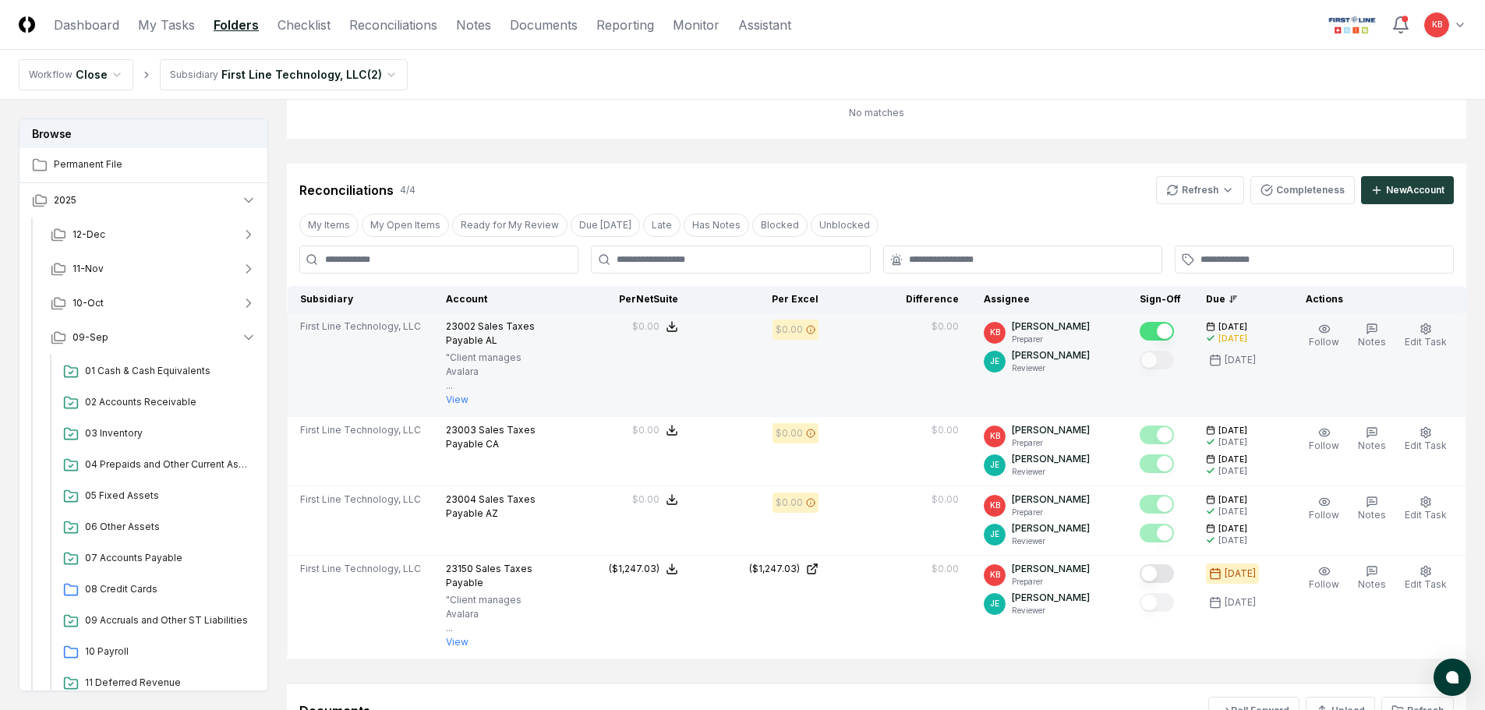
scroll to position [257, 0]
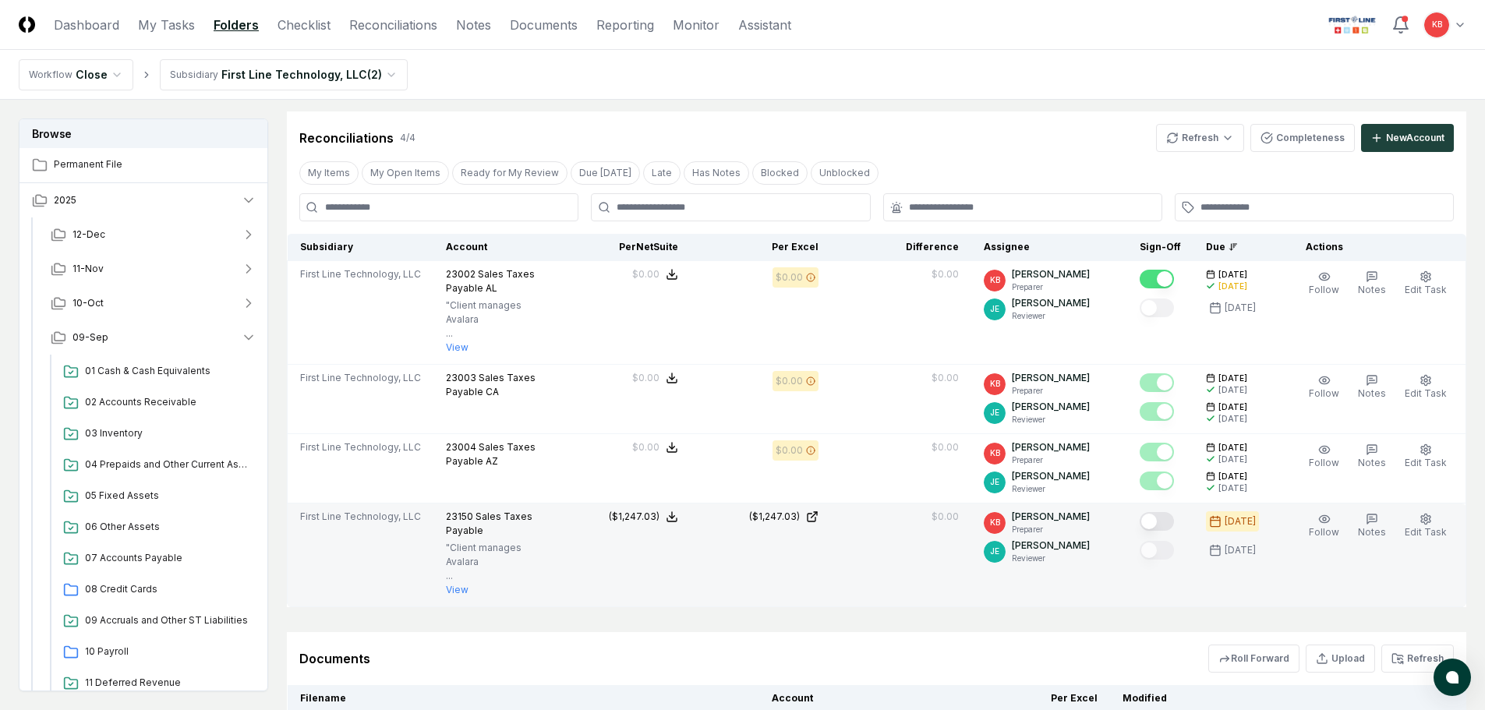
click at [1148, 525] on div at bounding box center [1157, 522] width 34 height 21
click at [1160, 524] on button "Mark complete" at bounding box center [1157, 521] width 34 height 19
click at [94, 23] on link "Dashboard" at bounding box center [86, 25] width 65 height 19
